Goal: Check status

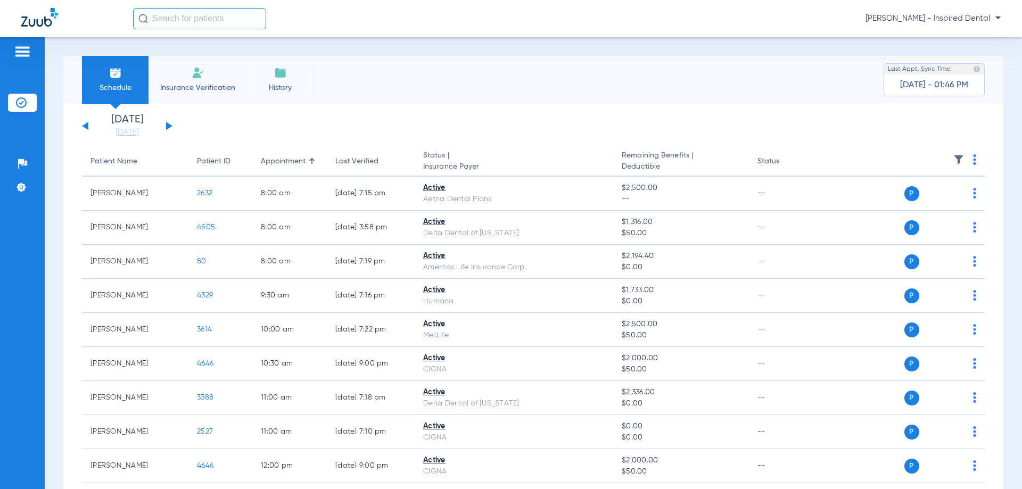
click at [166, 125] on button at bounding box center [169, 126] width 6 height 8
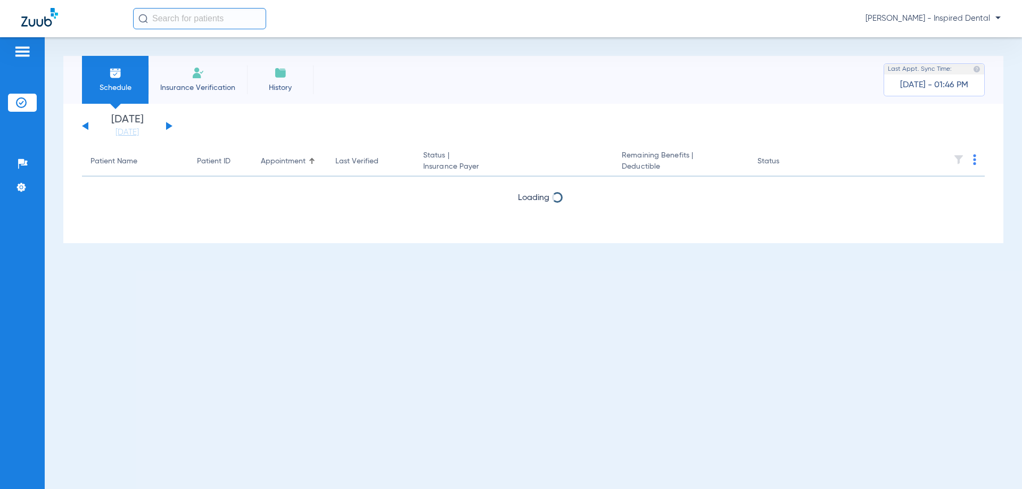
click at [166, 125] on button at bounding box center [169, 126] width 6 height 8
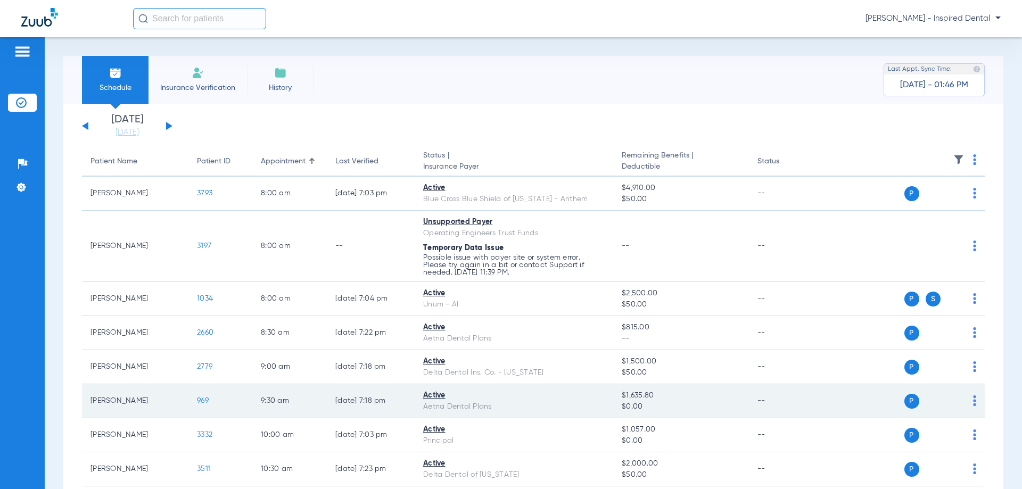
click at [205, 400] on span "969" at bounding box center [203, 400] width 12 height 7
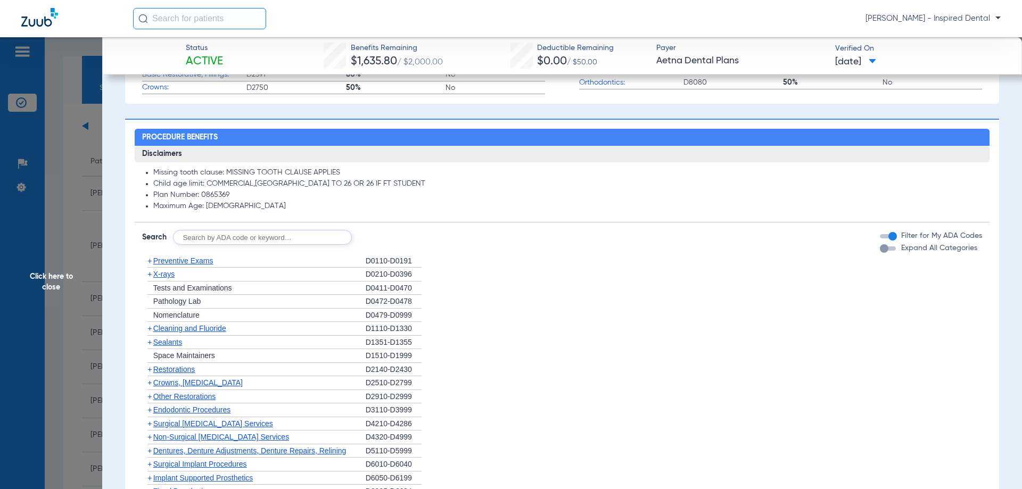
scroll to position [472, 0]
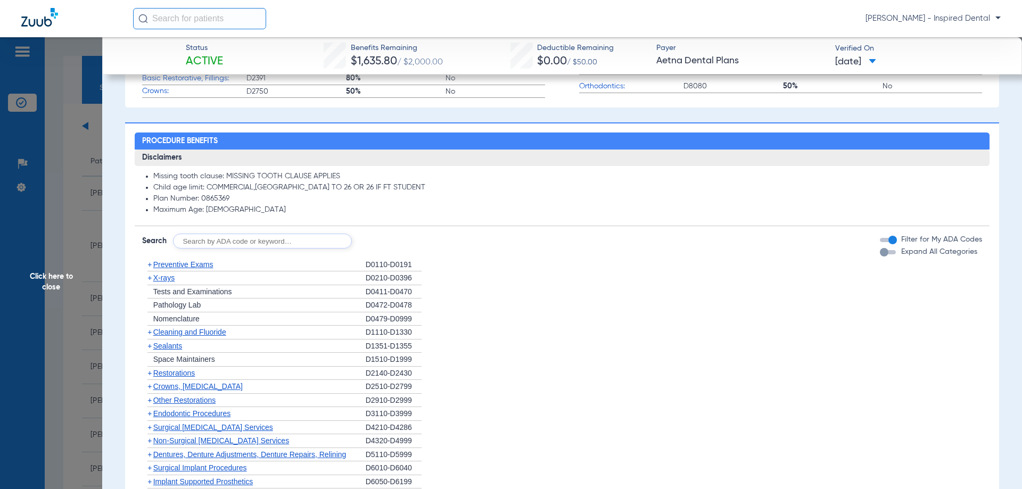
click at [53, 286] on span "Click here to close" at bounding box center [51, 281] width 102 height 489
